Goal: Check status

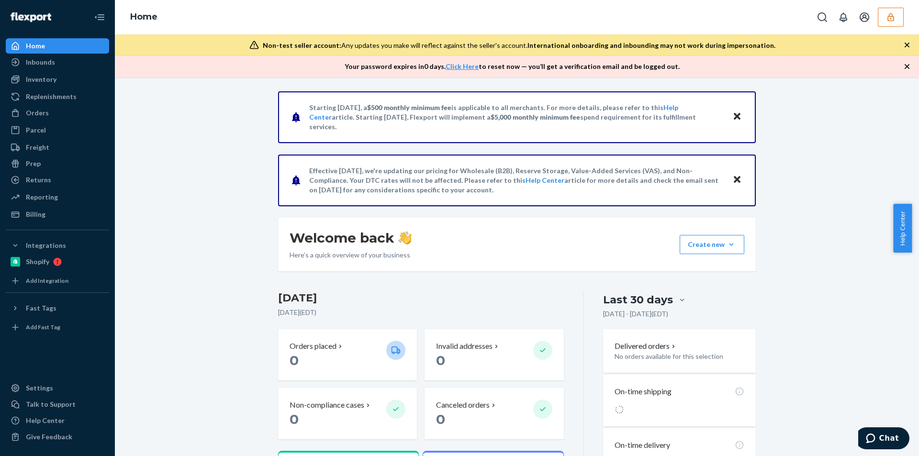
click at [885, 21] on button "button" at bounding box center [891, 17] width 26 height 19
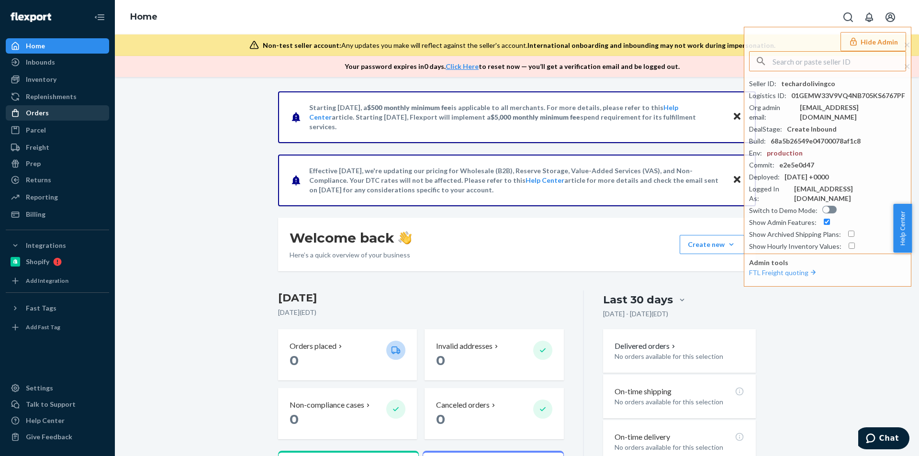
click at [53, 115] on div "Orders" at bounding box center [57, 112] width 101 height 13
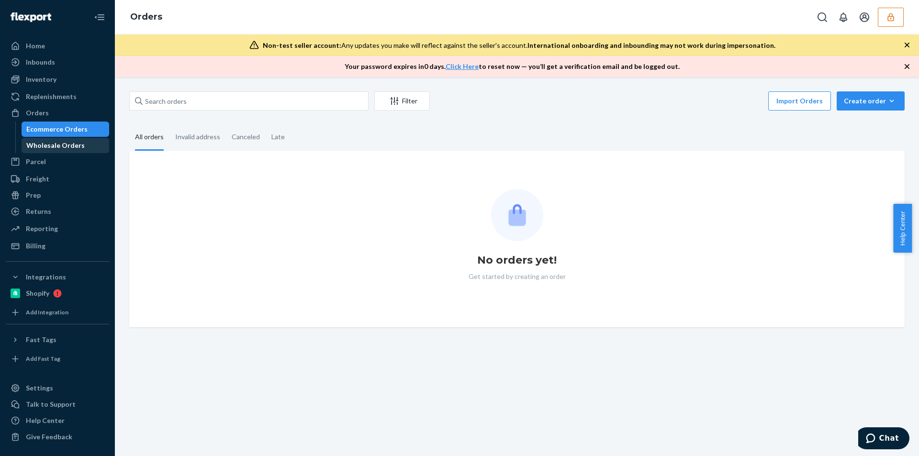
click at [56, 145] on div "Wholesale Orders" at bounding box center [55, 146] width 58 height 10
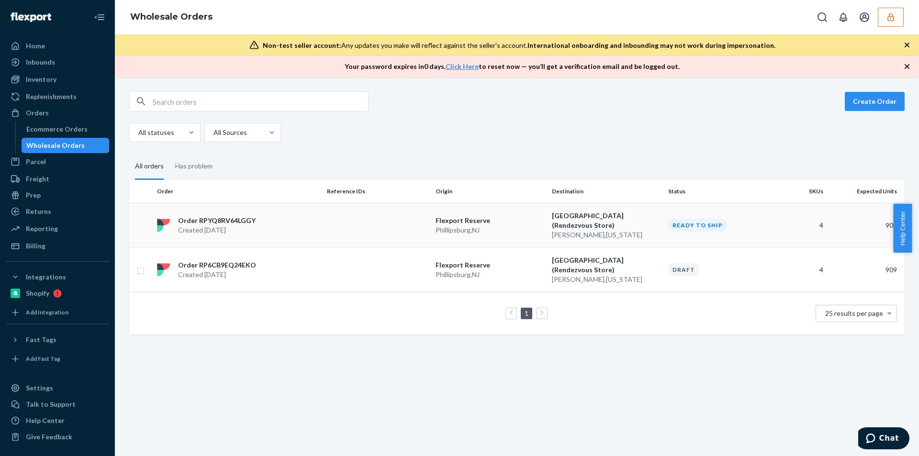
click at [376, 219] on td at bounding box center [377, 225] width 109 height 45
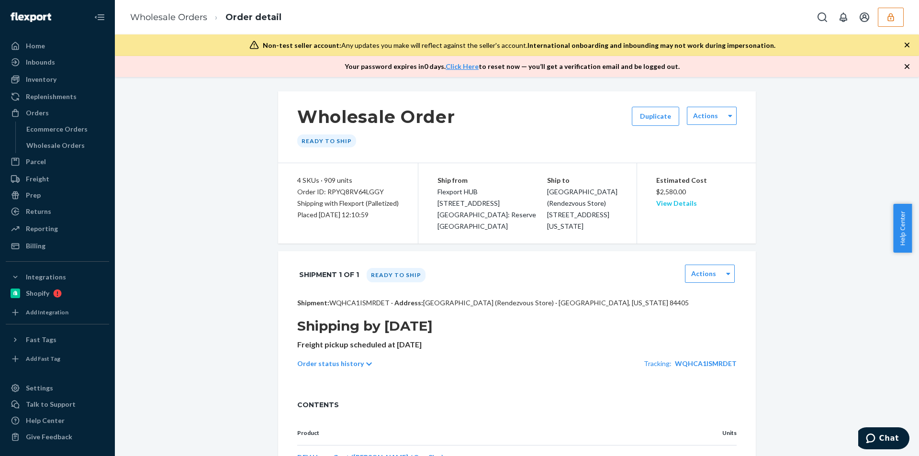
click at [688, 206] on link "View Details" at bounding box center [676, 203] width 41 height 8
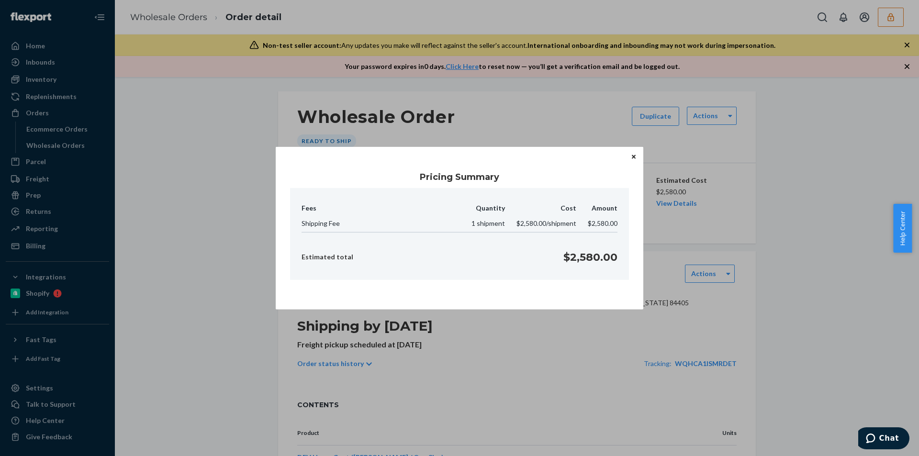
click at [633, 158] on icon "Close" at bounding box center [634, 157] width 4 height 6
